Goal: Navigation & Orientation: Find specific page/section

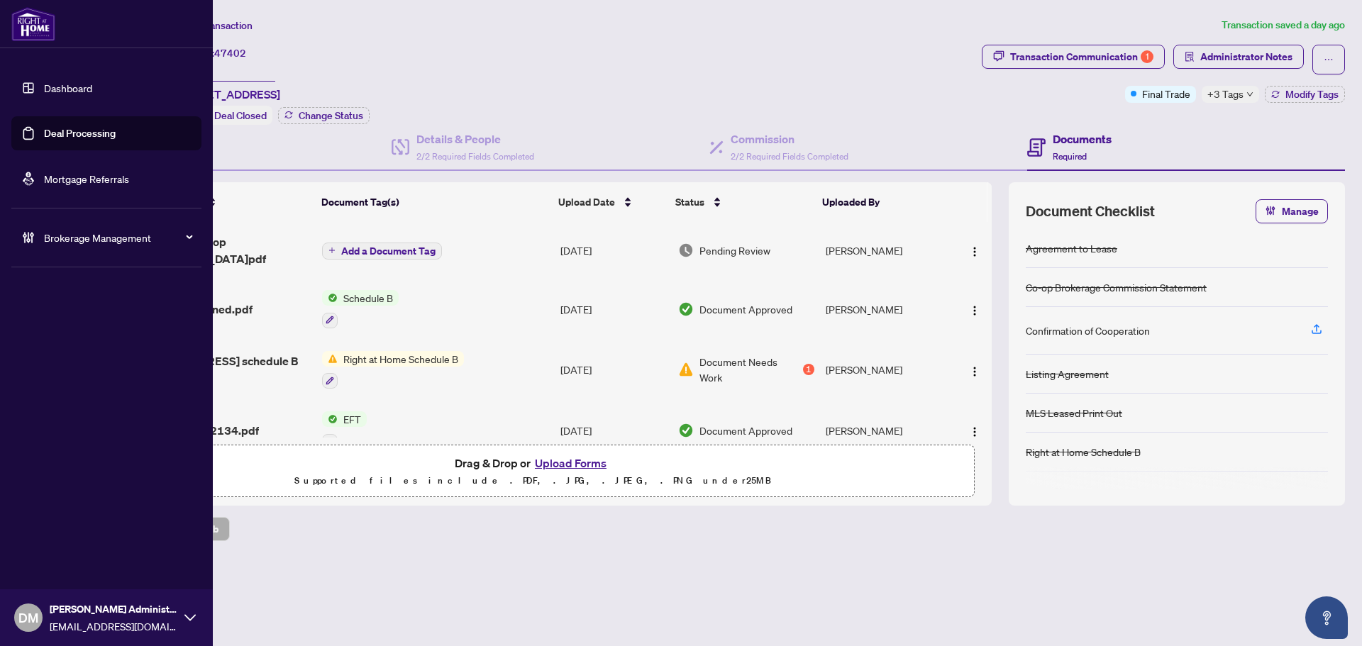
click at [44, 85] on link "Dashboard" at bounding box center [68, 88] width 48 height 13
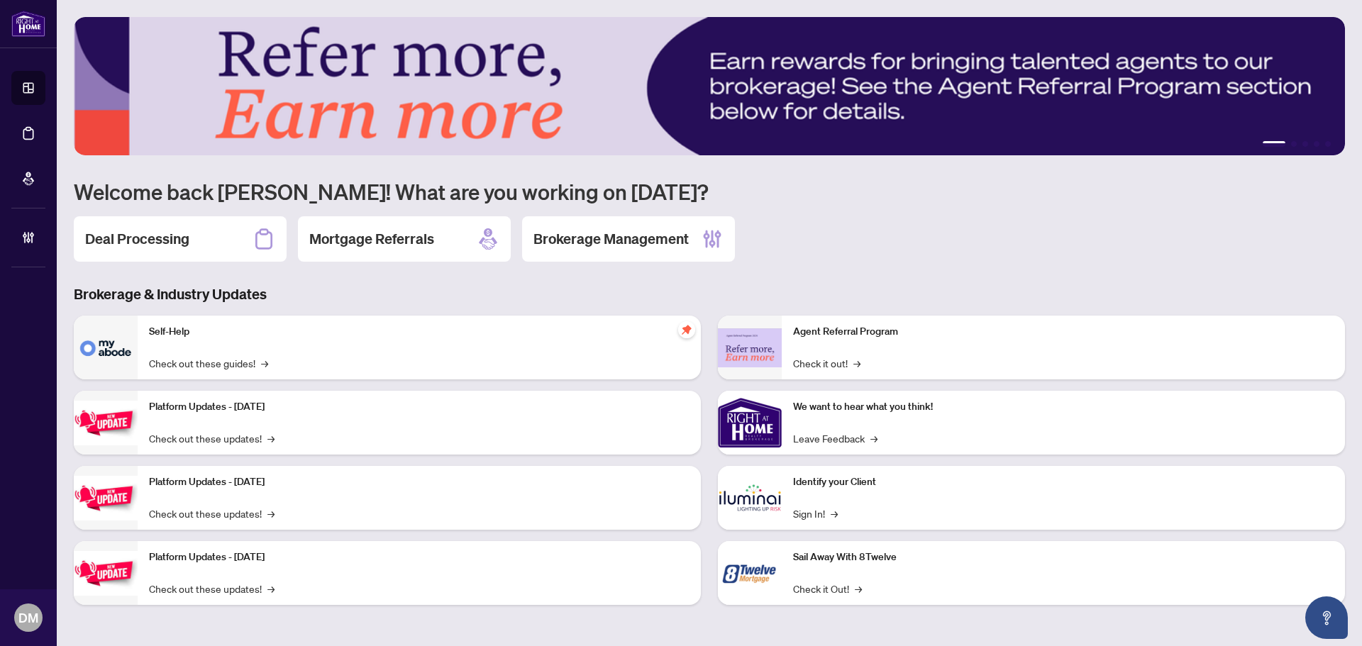
click at [172, 233] on h2 "Deal Processing" at bounding box center [137, 239] width 104 height 20
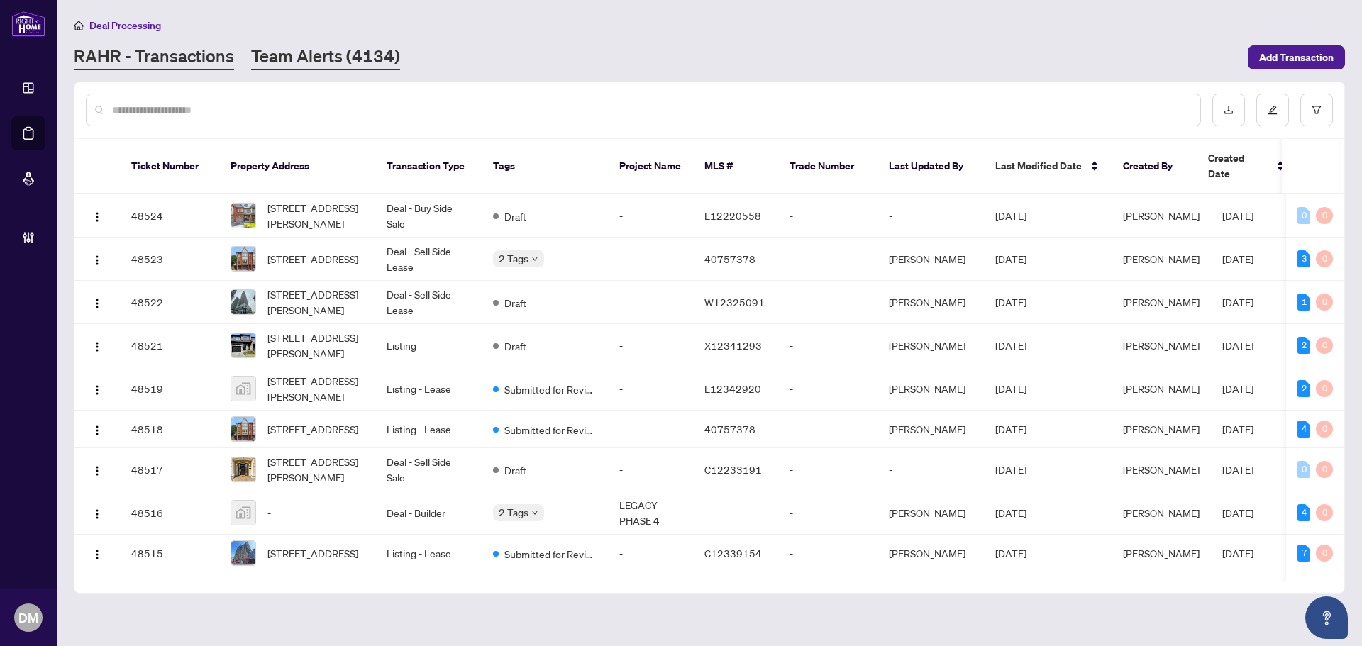
click at [365, 50] on link "Team Alerts (4134)" at bounding box center [325, 58] width 149 height 26
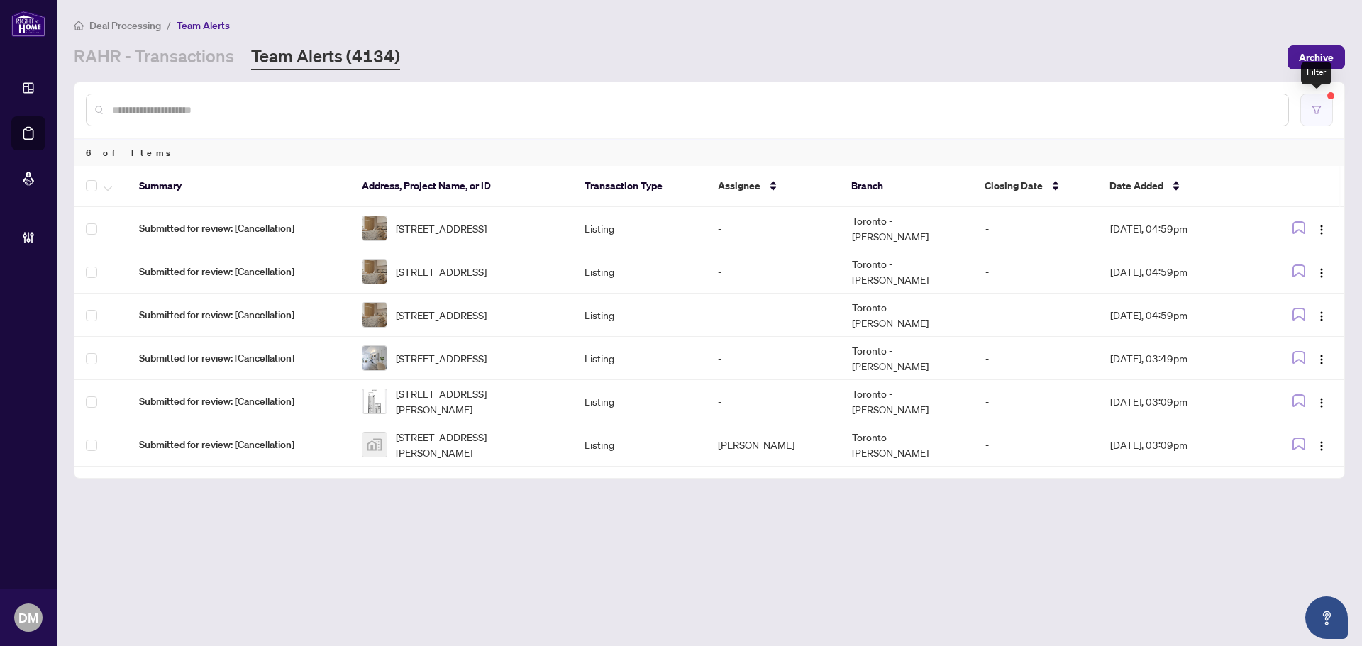
click at [1313, 116] on button "button" at bounding box center [1316, 110] width 33 height 33
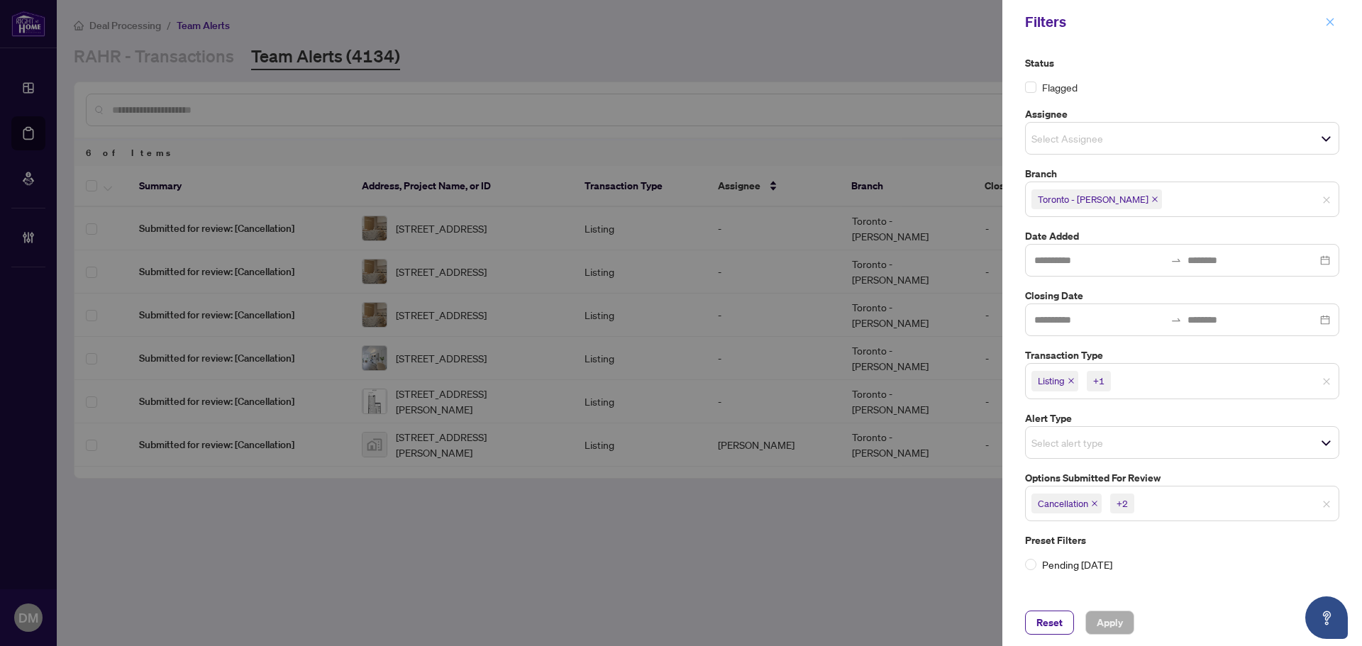
click at [1329, 18] on icon "close" at bounding box center [1330, 22] width 10 height 10
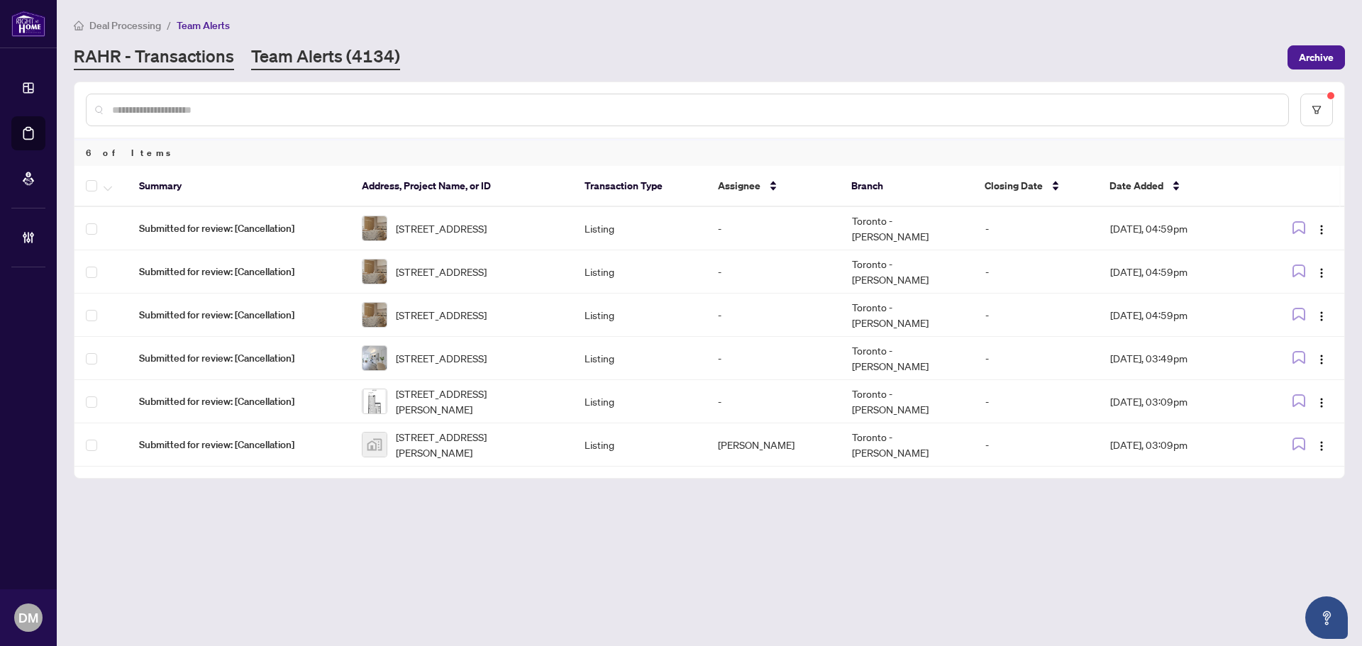
click at [177, 56] on link "RAHR - Transactions" at bounding box center [154, 58] width 160 height 26
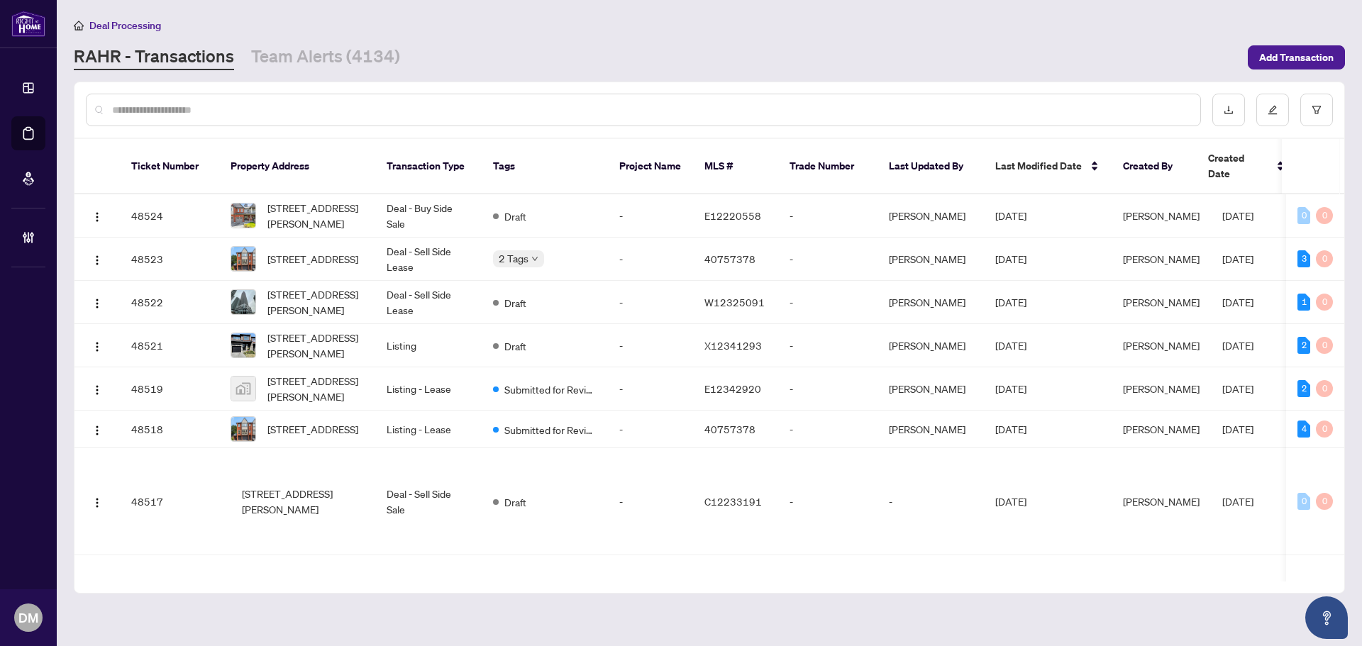
drag, startPoint x: 697, startPoint y: 49, endPoint x: 697, endPoint y: 41, distance: 7.8
click at [697, 45] on div "[PERSON_NAME] - Transactions Team Alerts (4134)" at bounding box center [657, 58] width 1166 height 26
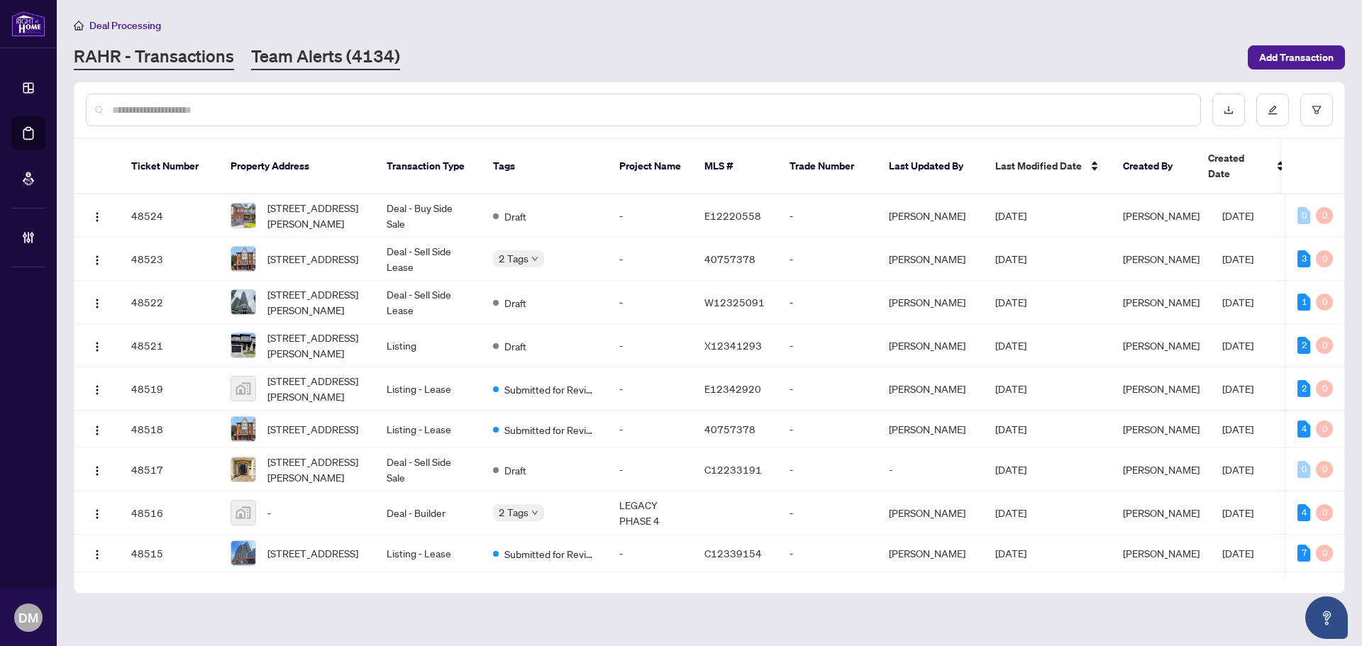
click at [346, 57] on link "Team Alerts (4134)" at bounding box center [325, 58] width 149 height 26
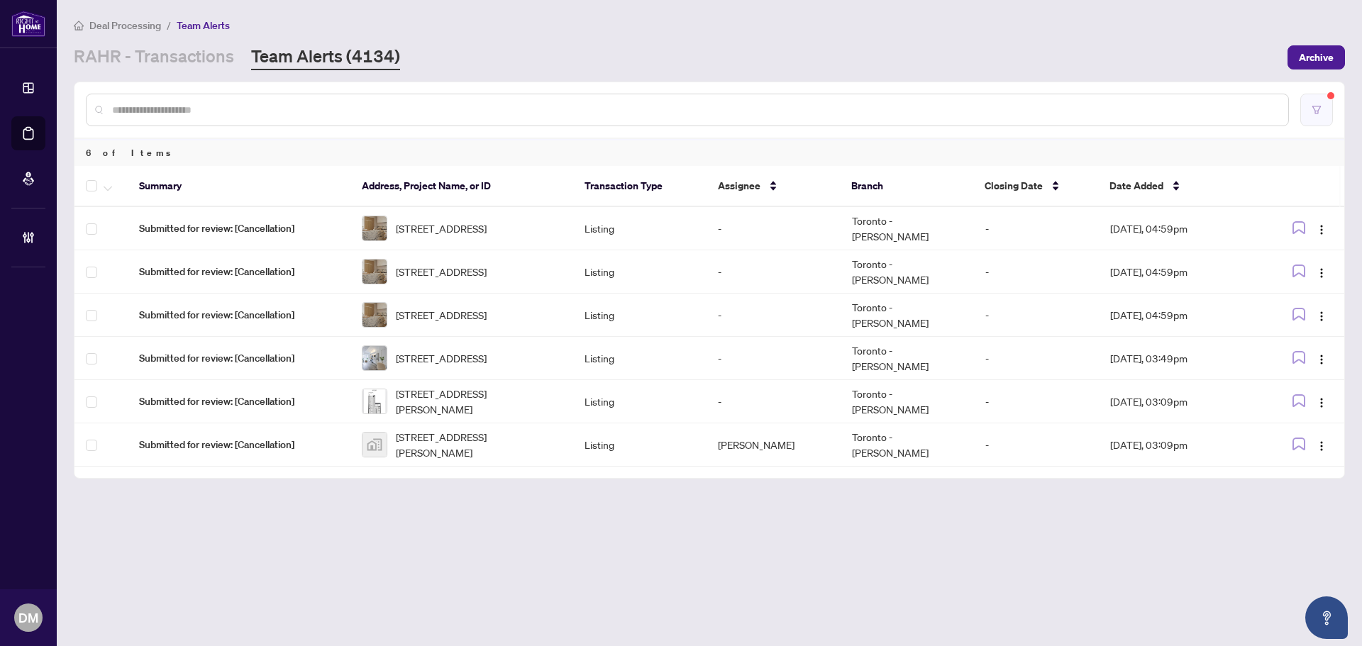
click at [1329, 116] on button "button" at bounding box center [1316, 110] width 33 height 33
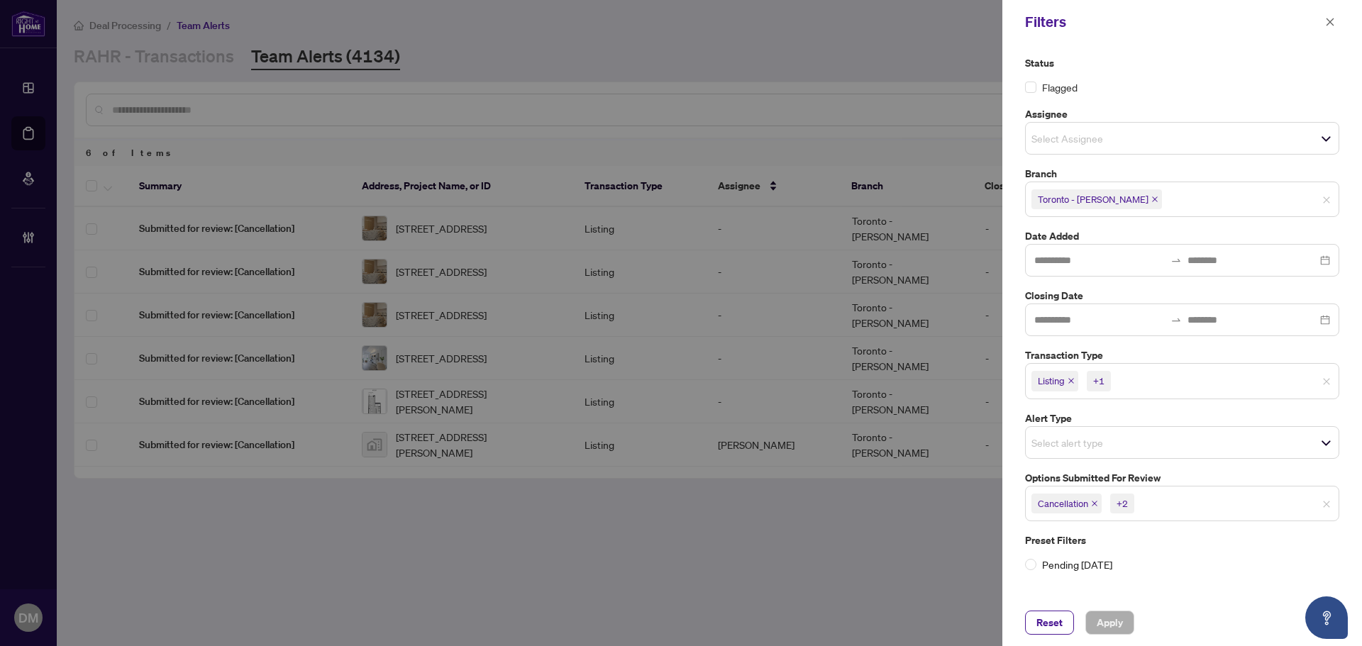
click at [1092, 380] on span "+1" at bounding box center [1099, 381] width 24 height 20
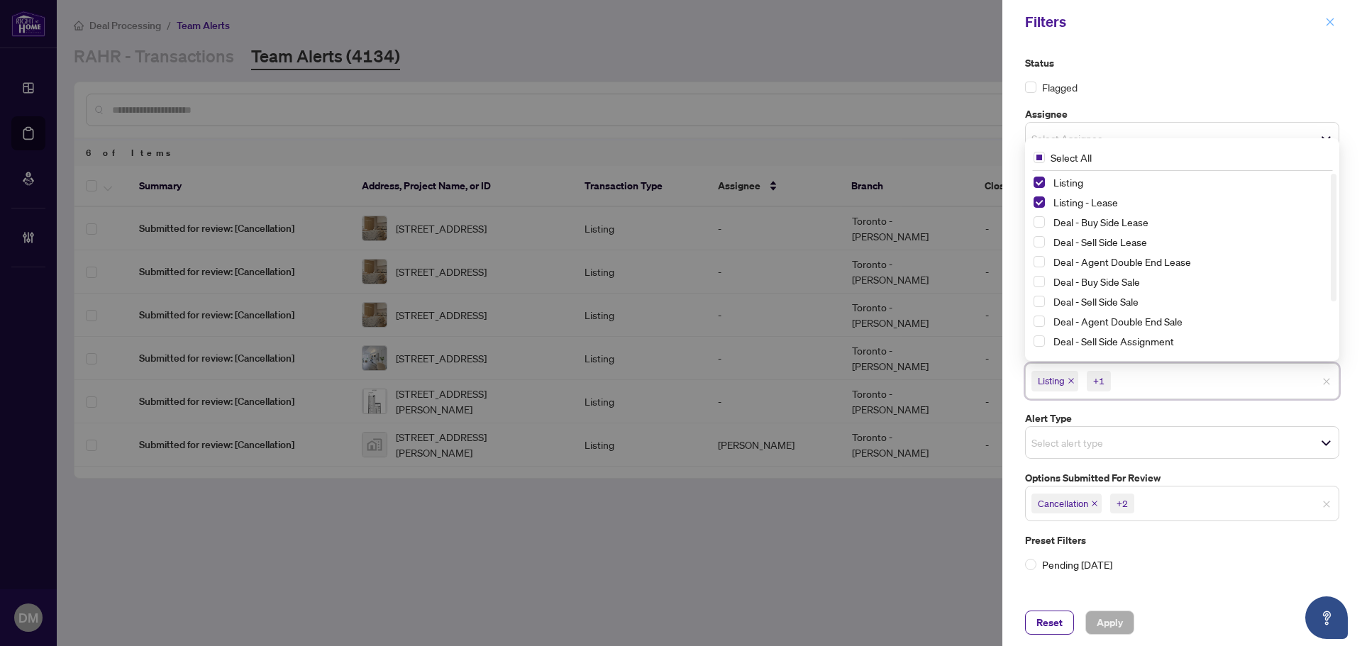
click at [1332, 26] on icon "close" at bounding box center [1330, 22] width 10 height 10
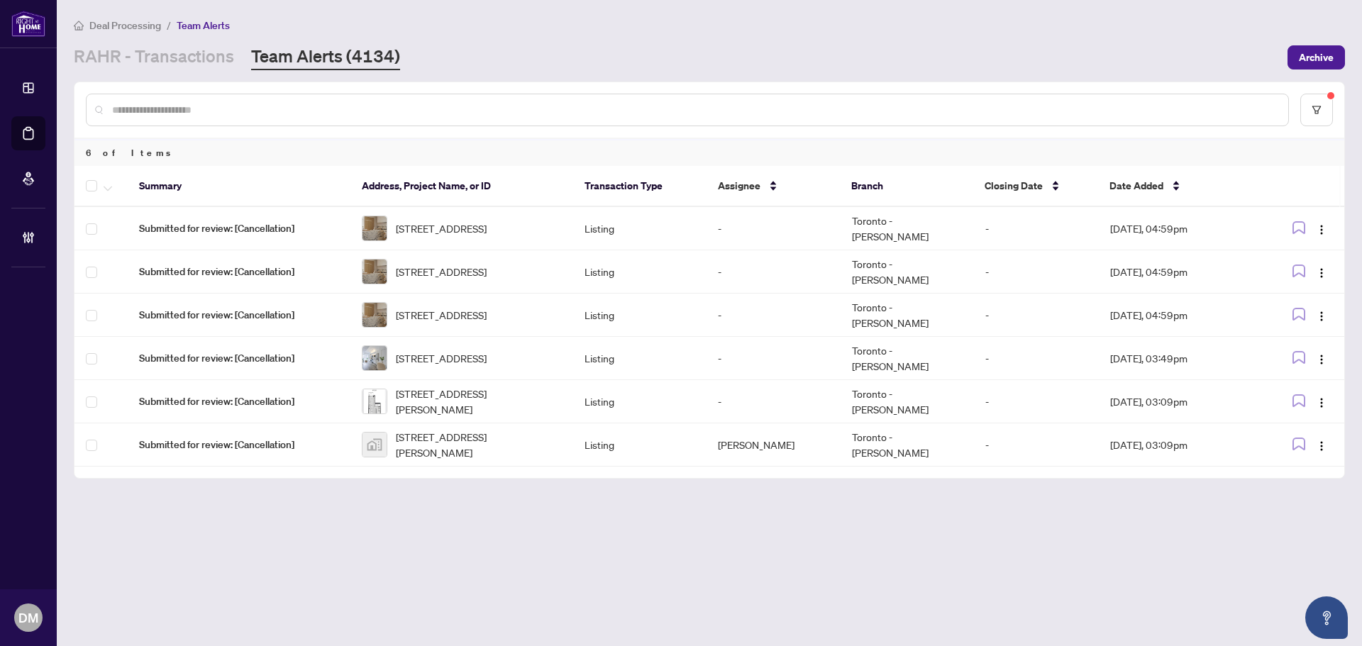
click at [809, 57] on div "[PERSON_NAME] - Transactions Team Alerts (4134)" at bounding box center [676, 58] width 1205 height 26
